Goal: Navigation & Orientation: Understand site structure

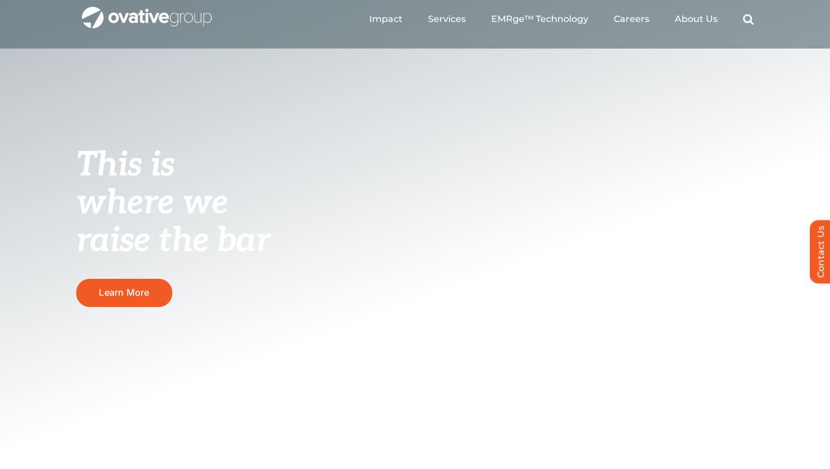
scroll to position [27, 0]
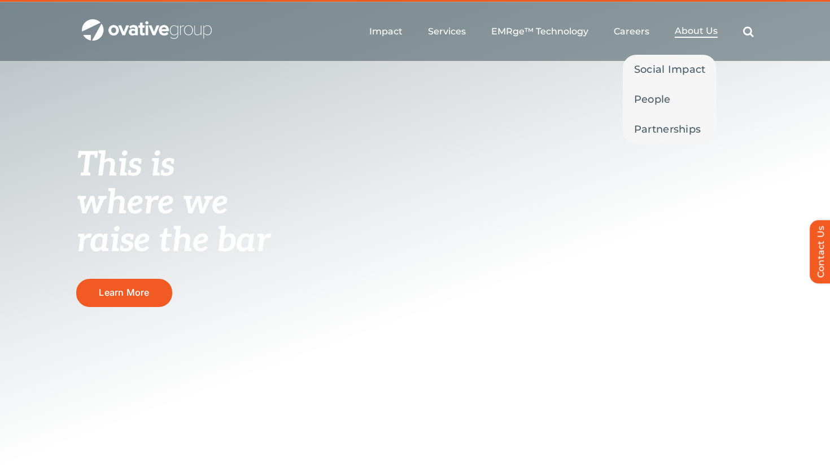
click at [704, 30] on span "About Us" at bounding box center [696, 30] width 43 height 11
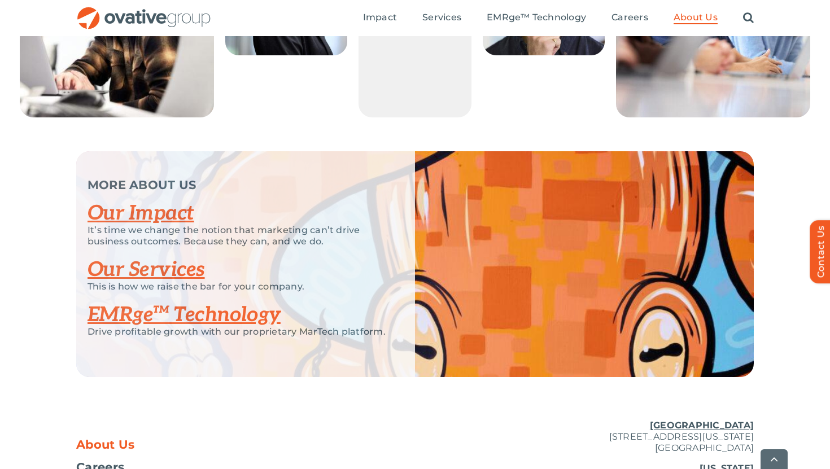
scroll to position [2295, 0]
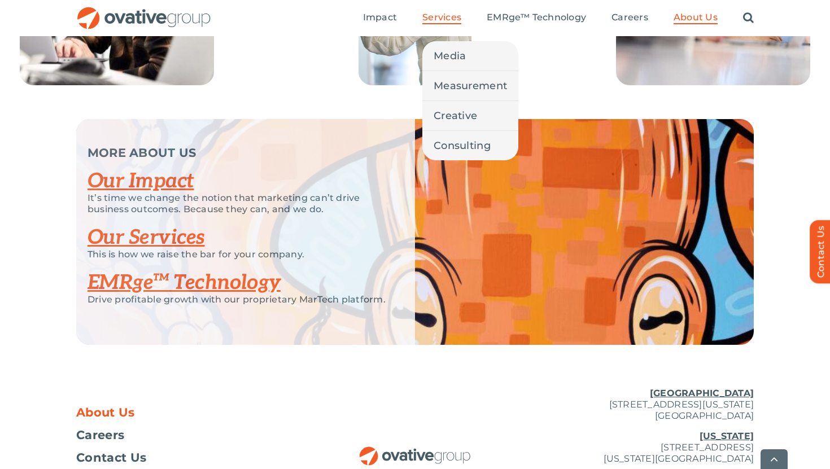
click at [443, 14] on span "Services" at bounding box center [441, 17] width 39 height 11
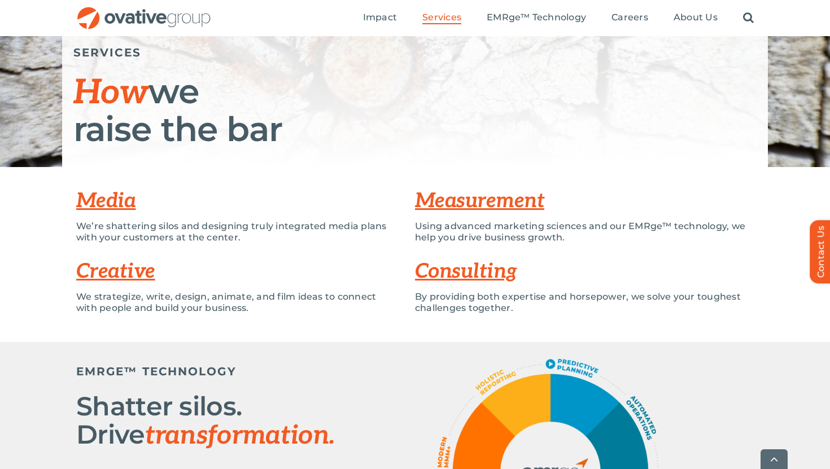
scroll to position [133, 0]
